Goal: Complete application form

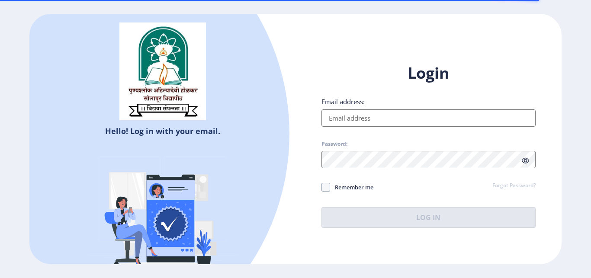
click at [364, 118] on input "Email address:" at bounding box center [429, 117] width 214 height 17
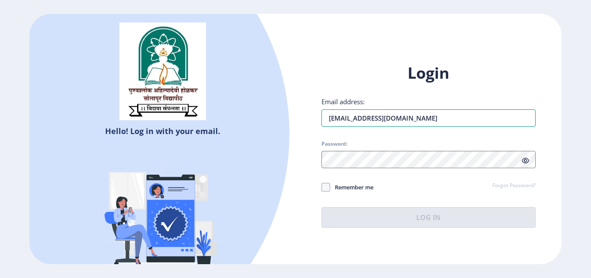
type input "[EMAIL_ADDRESS][DOMAIN_NAME]"
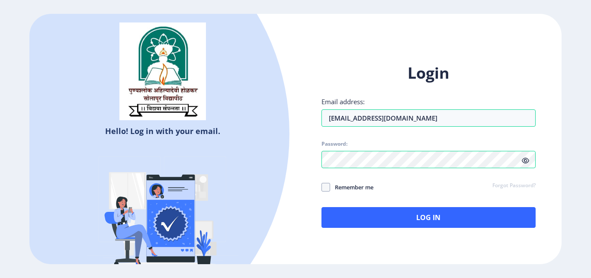
click at [340, 190] on span "Remember me" at bounding box center [351, 187] width 43 height 10
click at [322, 188] on input "Remember me" at bounding box center [322, 187] width 0 height 0
checkbox input "true"
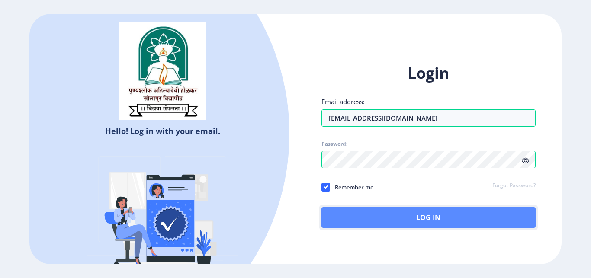
click at [395, 216] on button "Log In" at bounding box center [429, 217] width 214 height 21
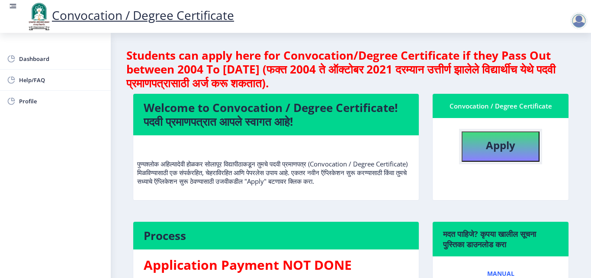
click at [489, 157] on button "Apply" at bounding box center [501, 147] width 78 height 30
select select
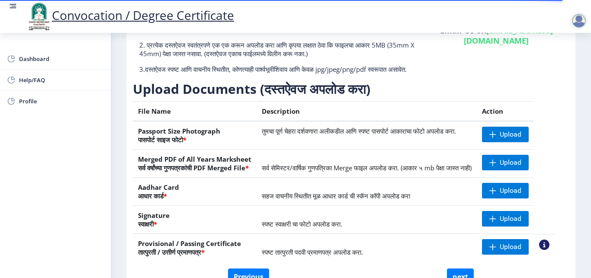
scroll to position [91, 0]
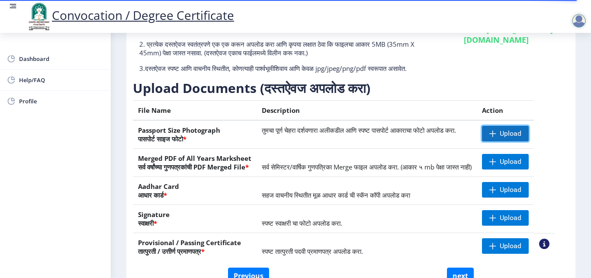
click at [515, 137] on span "Upload" at bounding box center [505, 134] width 47 height 16
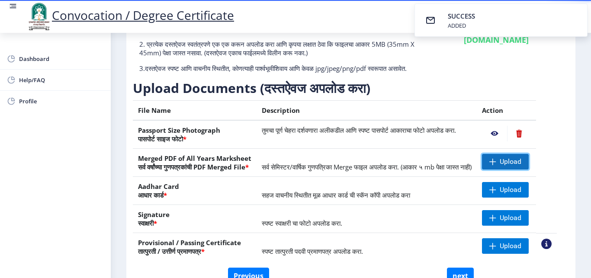
click at [508, 166] on span "Upload" at bounding box center [511, 162] width 22 height 9
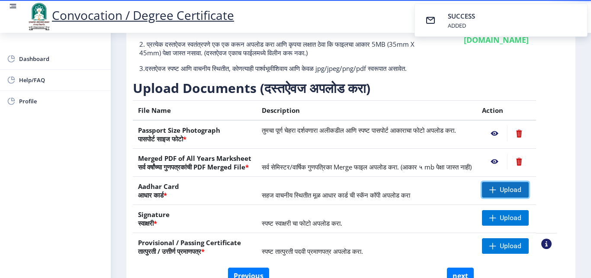
click at [516, 194] on span "Upload" at bounding box center [511, 190] width 22 height 9
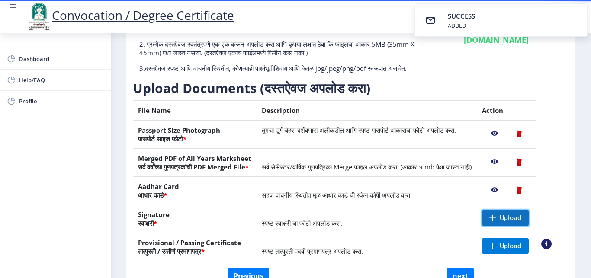
click at [518, 222] on span "Upload" at bounding box center [511, 218] width 22 height 9
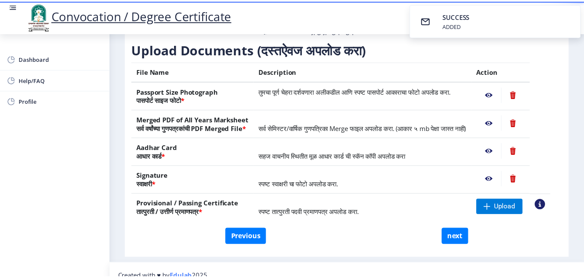
scroll to position [159, 0]
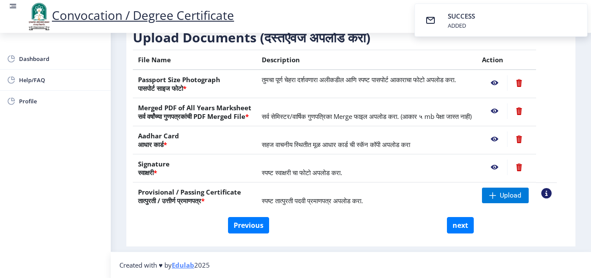
click at [498, 75] on nb-action at bounding box center [494, 83] width 25 height 16
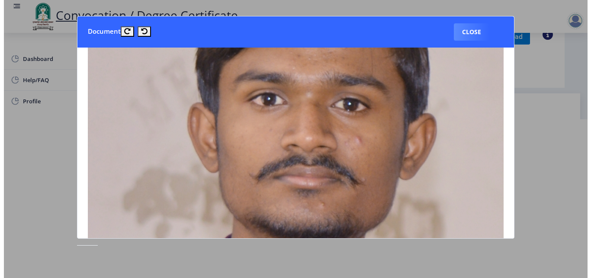
scroll to position [124, 0]
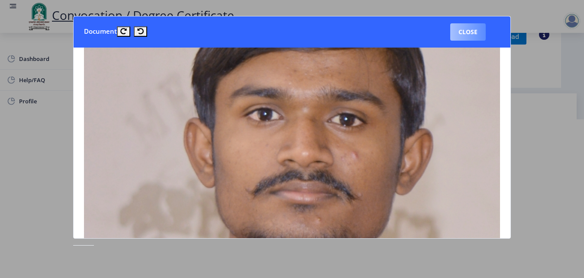
click at [463, 28] on button "Close" at bounding box center [467, 31] width 35 height 17
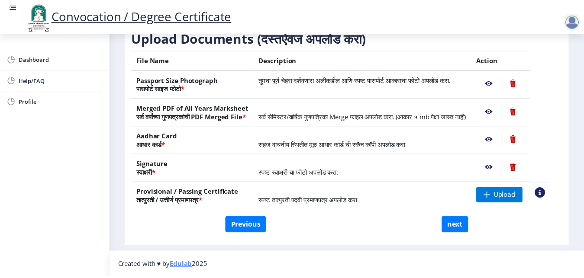
scroll to position [159, 0]
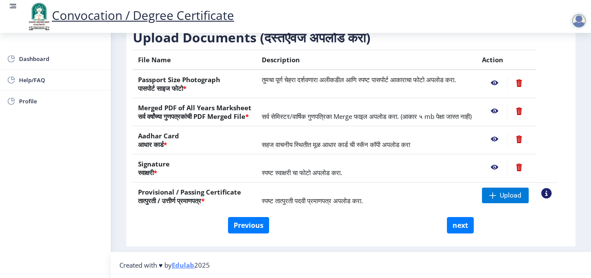
click at [500, 103] on nb-action at bounding box center [494, 111] width 25 height 16
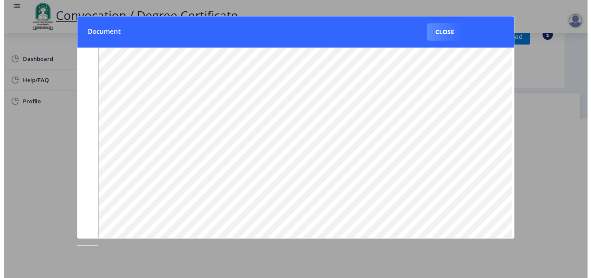
scroll to position [135, 0]
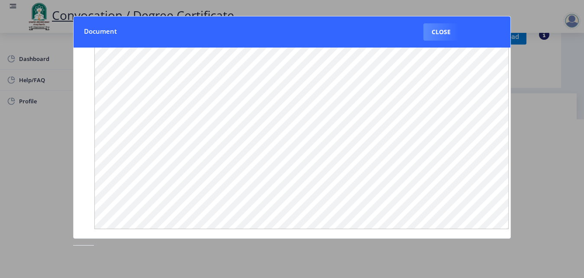
drag, startPoint x: 510, startPoint y: 229, endPoint x: 502, endPoint y: 220, distance: 11.9
click at [431, 31] on button "Close" at bounding box center [440, 31] width 35 height 17
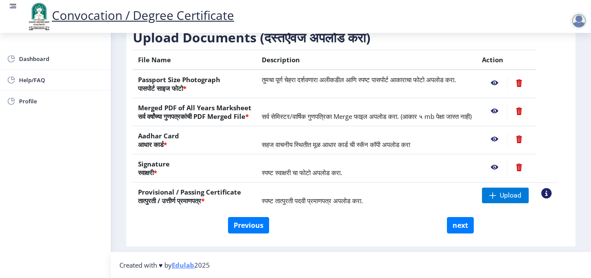
scroll to position [159, 0]
click at [579, 26] on div at bounding box center [578, 20] width 17 height 17
click at [245, 230] on button "Previous" at bounding box center [248, 225] width 41 height 16
select select "Regular"
select select "2021"
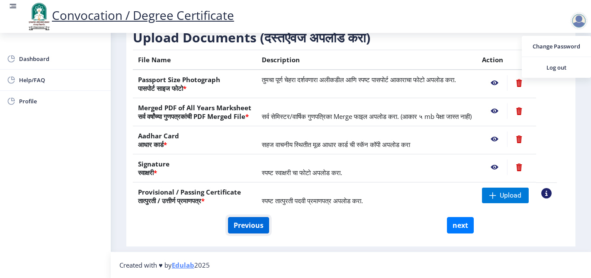
select select "March"
select select "Grade A+"
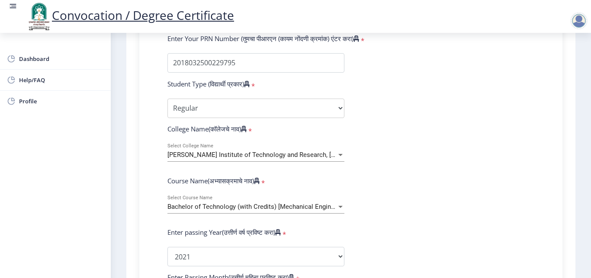
scroll to position [268, 0]
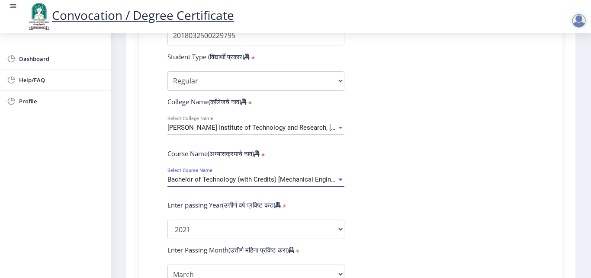
click at [338, 179] on div at bounding box center [340, 180] width 4 height 2
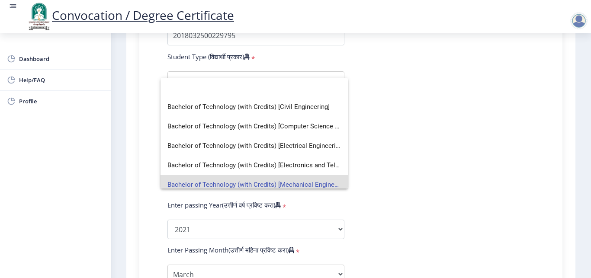
scroll to position [6, 0]
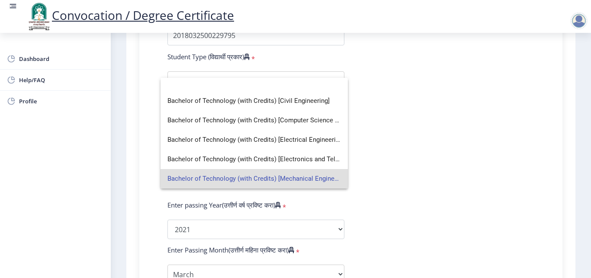
drag, startPoint x: 319, startPoint y: 210, endPoint x: 343, endPoint y: 189, distance: 32.8
click at [343, 189] on div at bounding box center [295, 139] width 591 height 278
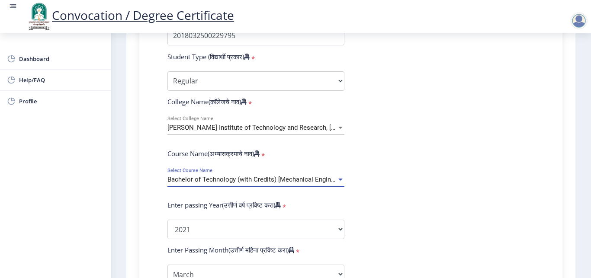
click at [314, 178] on span "Bachelor of Technology (with Credits) [Mechanical Engineering]" at bounding box center [258, 180] width 183 height 8
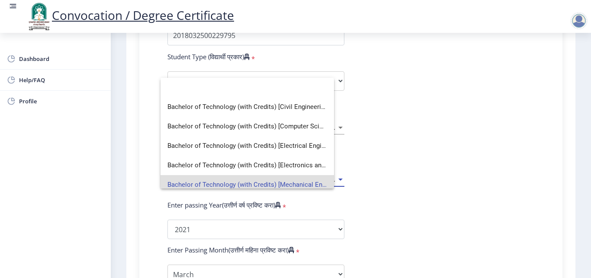
scroll to position [0, 0]
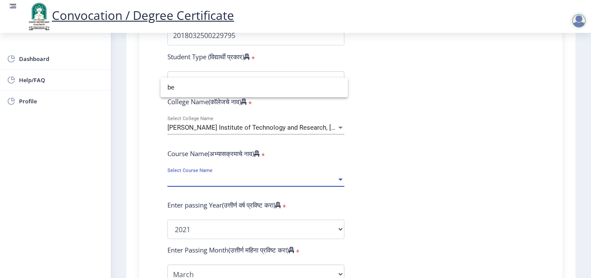
type input "b"
type input "bachelor of engineering"
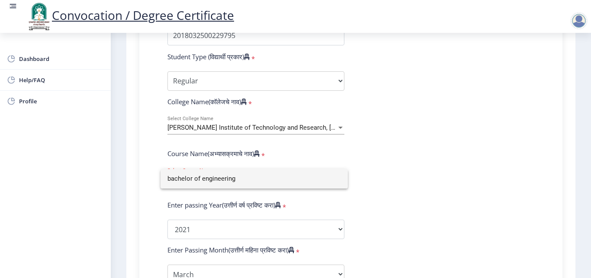
click at [387, 161] on div at bounding box center [295, 139] width 591 height 278
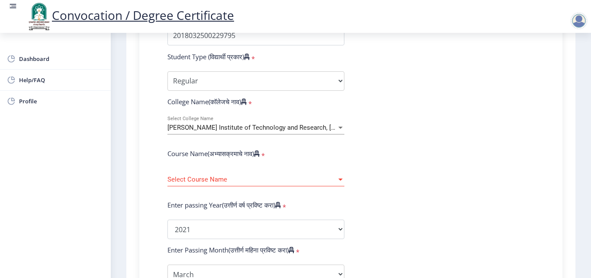
click at [274, 176] on span "Select Course Name" at bounding box center [251, 179] width 169 height 7
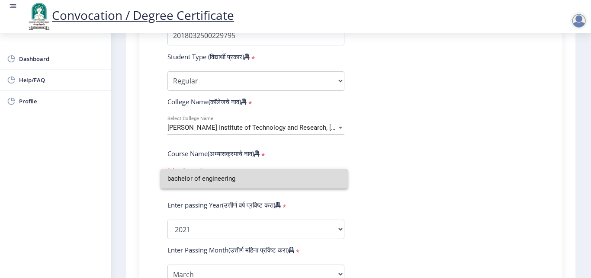
click at [344, 180] on mat-option "bachelor of engineering" at bounding box center [254, 178] width 187 height 19
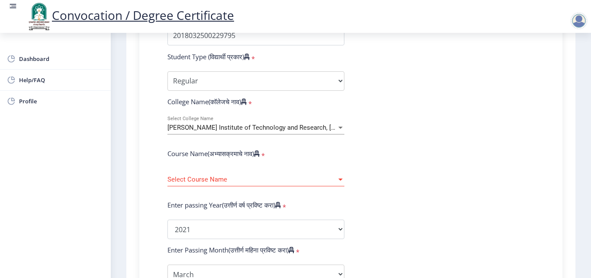
click at [344, 180] on div "Select Course Name Select Course Name" at bounding box center [256, 181] width 190 height 26
click at [338, 180] on div at bounding box center [340, 180] width 4 height 2
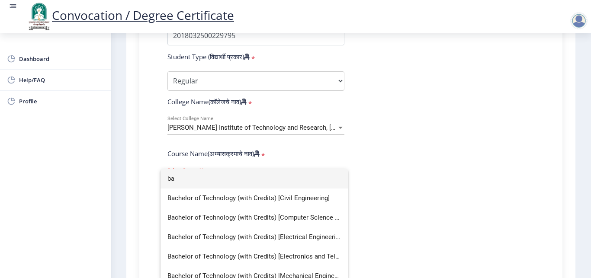
type input "b"
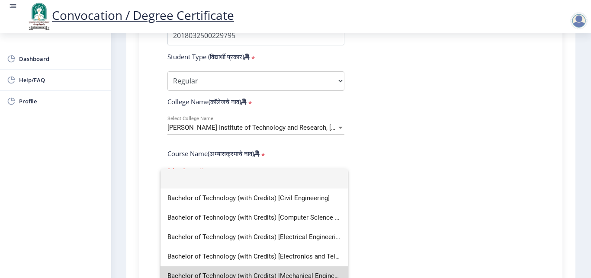
click at [268, 274] on span "Bachelor of Technology (with Credits) [Mechanical Engineering]" at bounding box center [254, 276] width 174 height 19
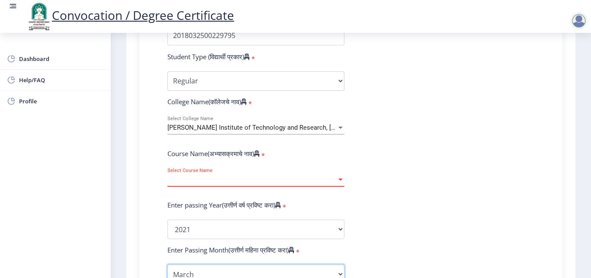
click at [328, 269] on select "Enter Passing Month March April May October November December" at bounding box center [255, 274] width 177 height 19
click at [345, 276] on div "Enter Passing Month March April May October November December" at bounding box center [256, 274] width 190 height 19
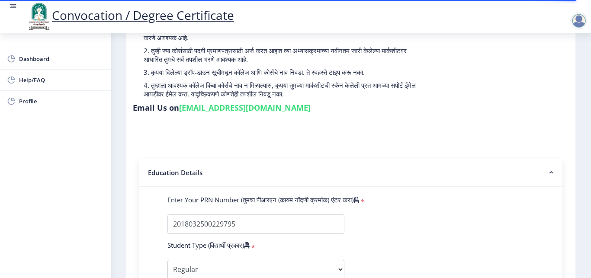
scroll to position [8, 0]
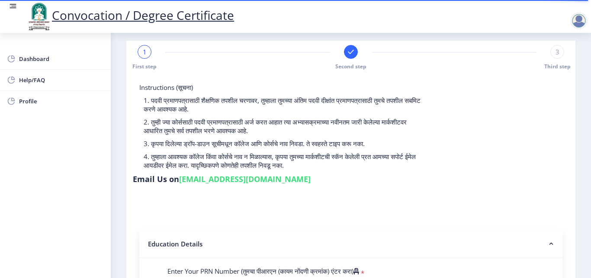
click at [583, 23] on div at bounding box center [578, 20] width 17 height 17
click at [561, 63] on span "Log out" at bounding box center [556, 67] width 55 height 10
